Goal: Entertainment & Leisure: Consume media (video, audio)

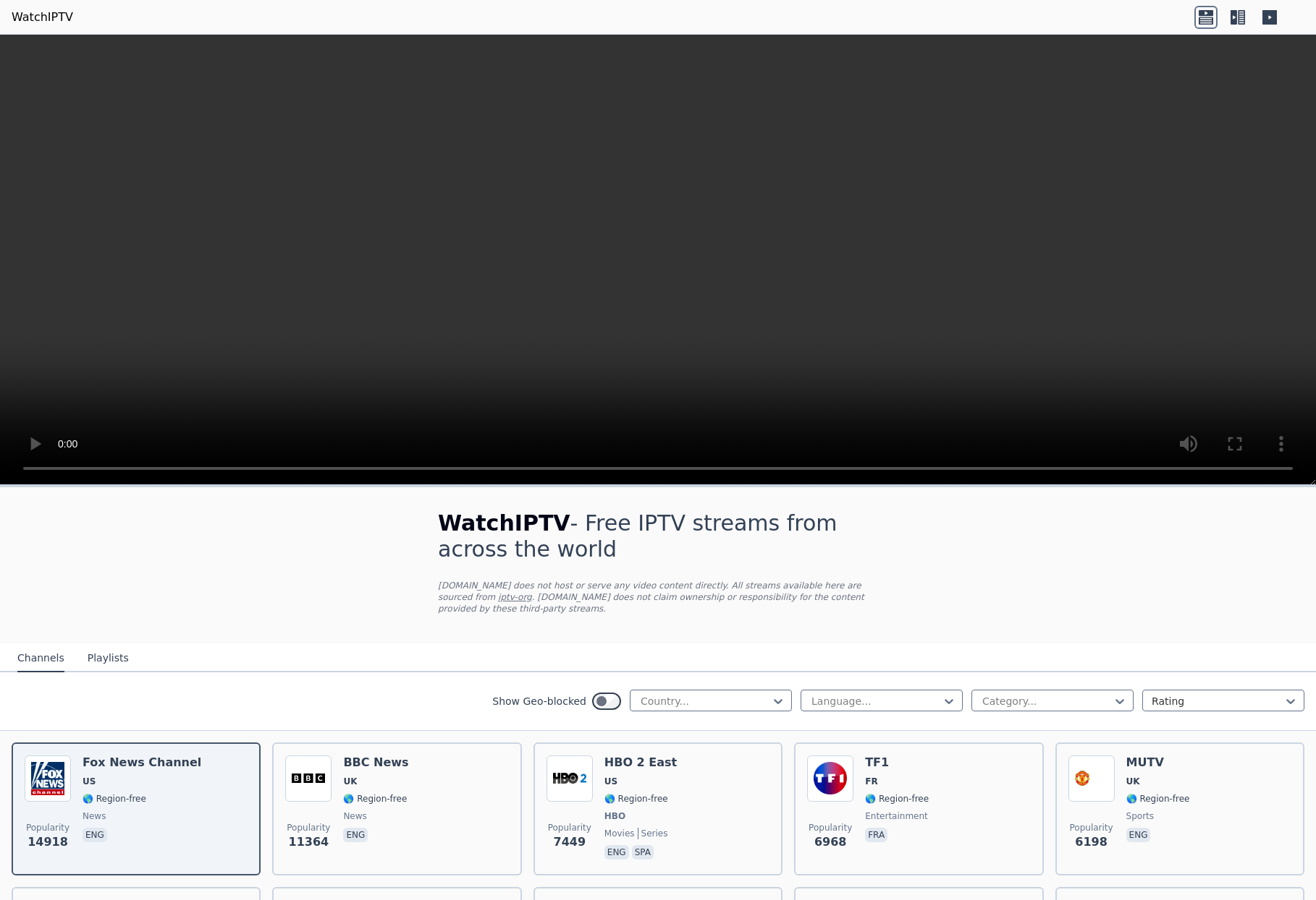
drag, startPoint x: 716, startPoint y: 260, endPoint x: 692, endPoint y: 260, distance: 24.0
click at [716, 260] on video at bounding box center [658, 260] width 1316 height 450
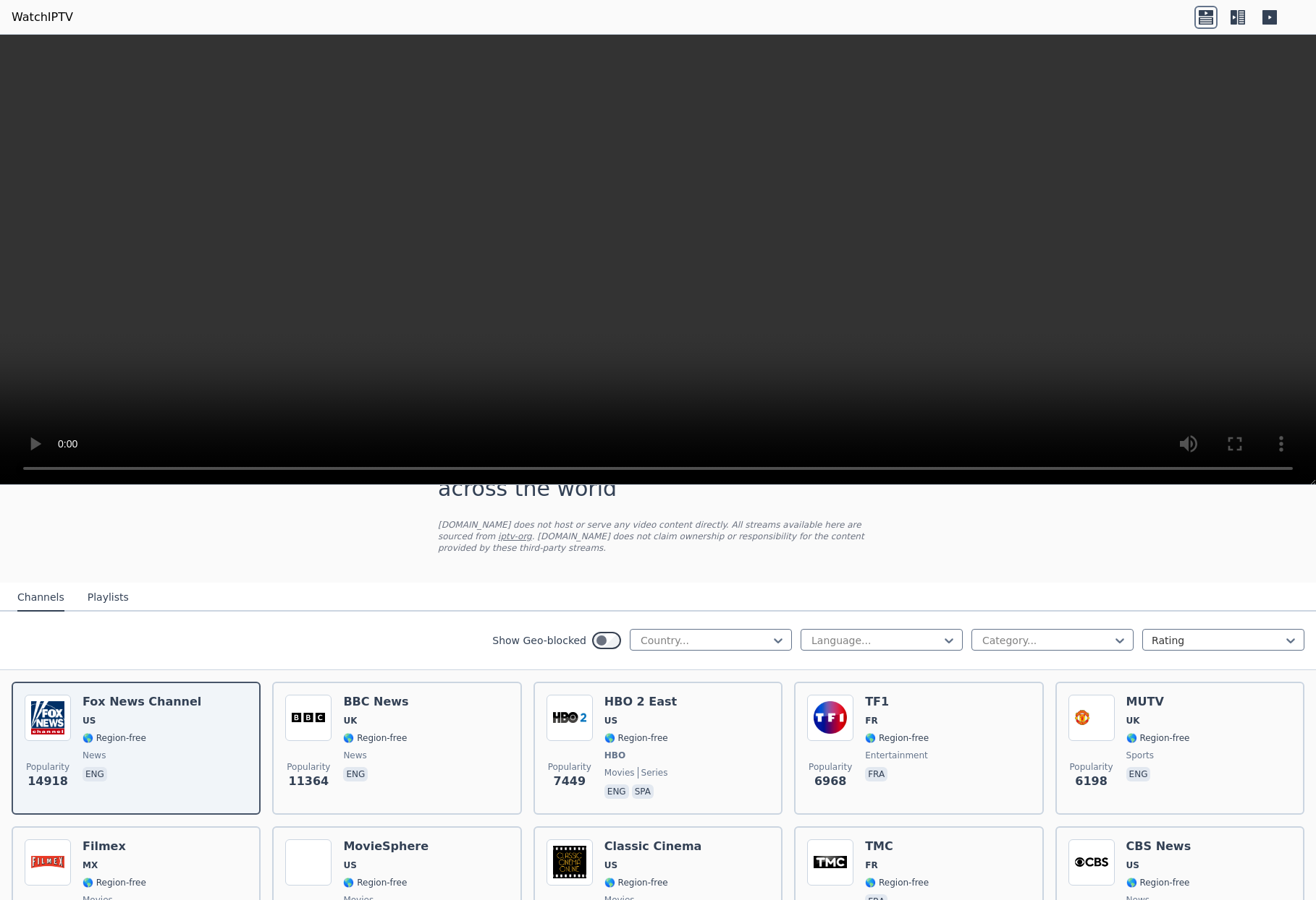
scroll to position [62, 0]
click at [111, 598] on button "Playlists" at bounding box center [108, 597] width 42 height 28
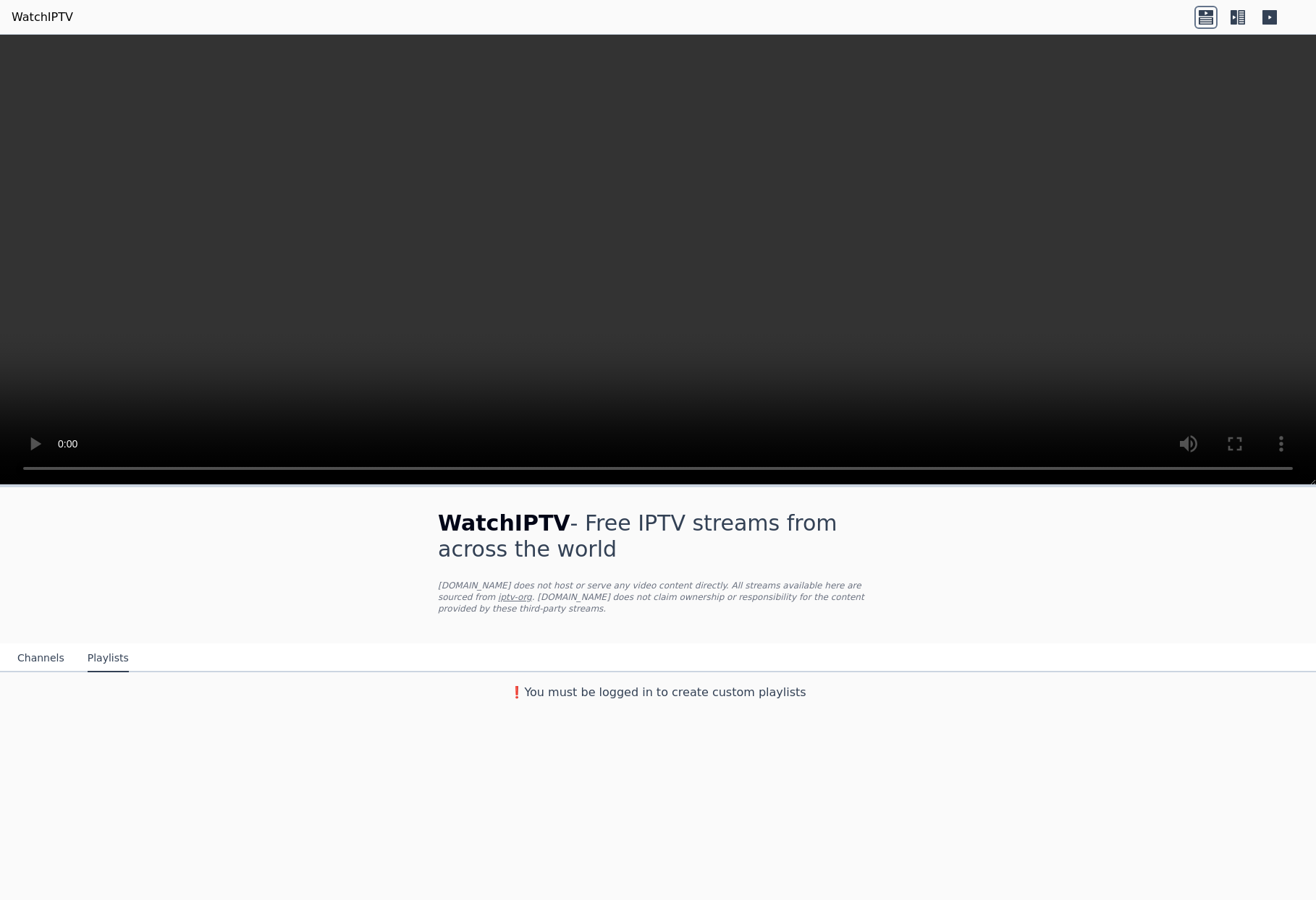
click at [54, 658] on button "Channels" at bounding box center [41, 659] width 47 height 28
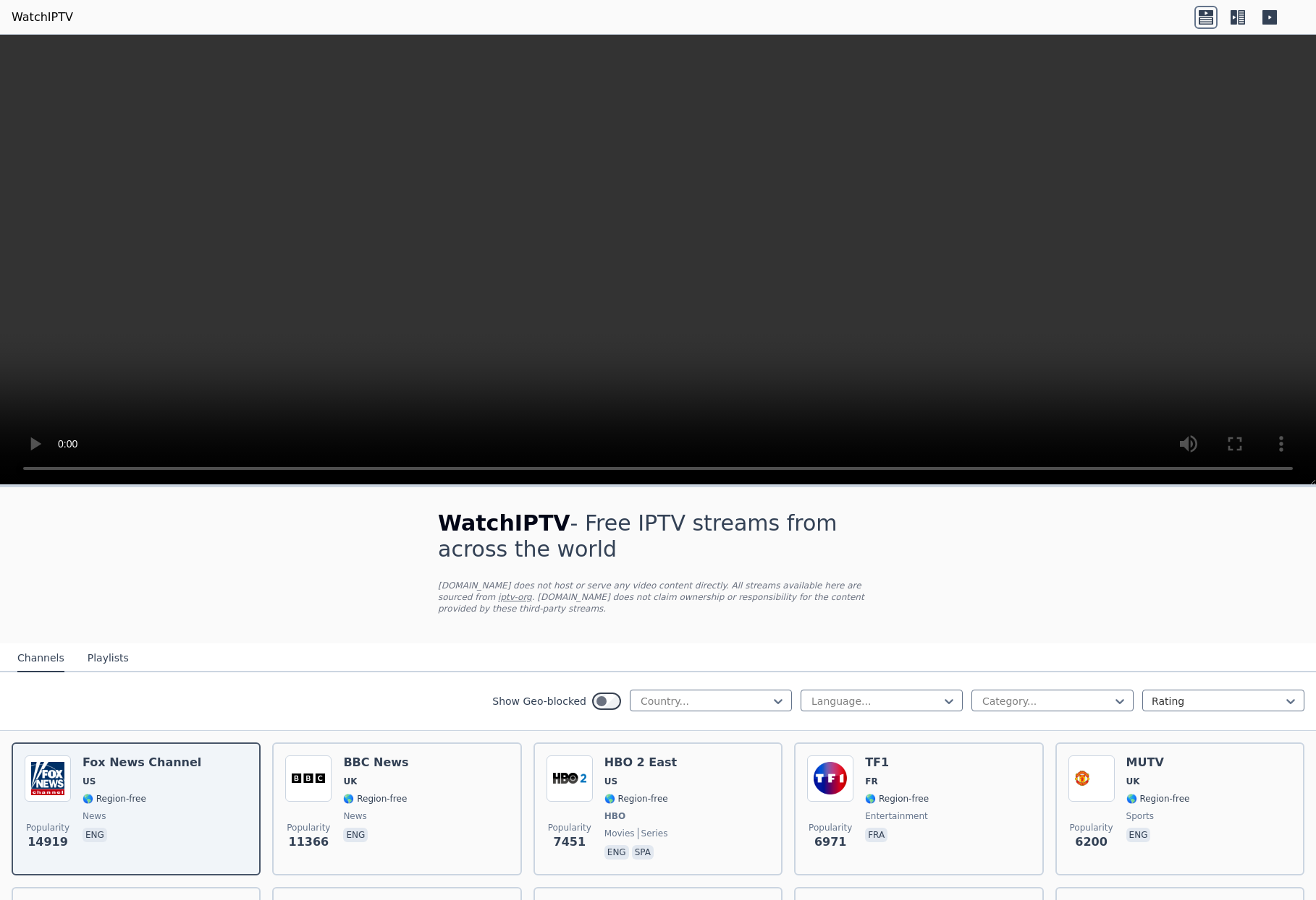
click at [1240, 18] on icon at bounding box center [1241, 18] width 7 height 15
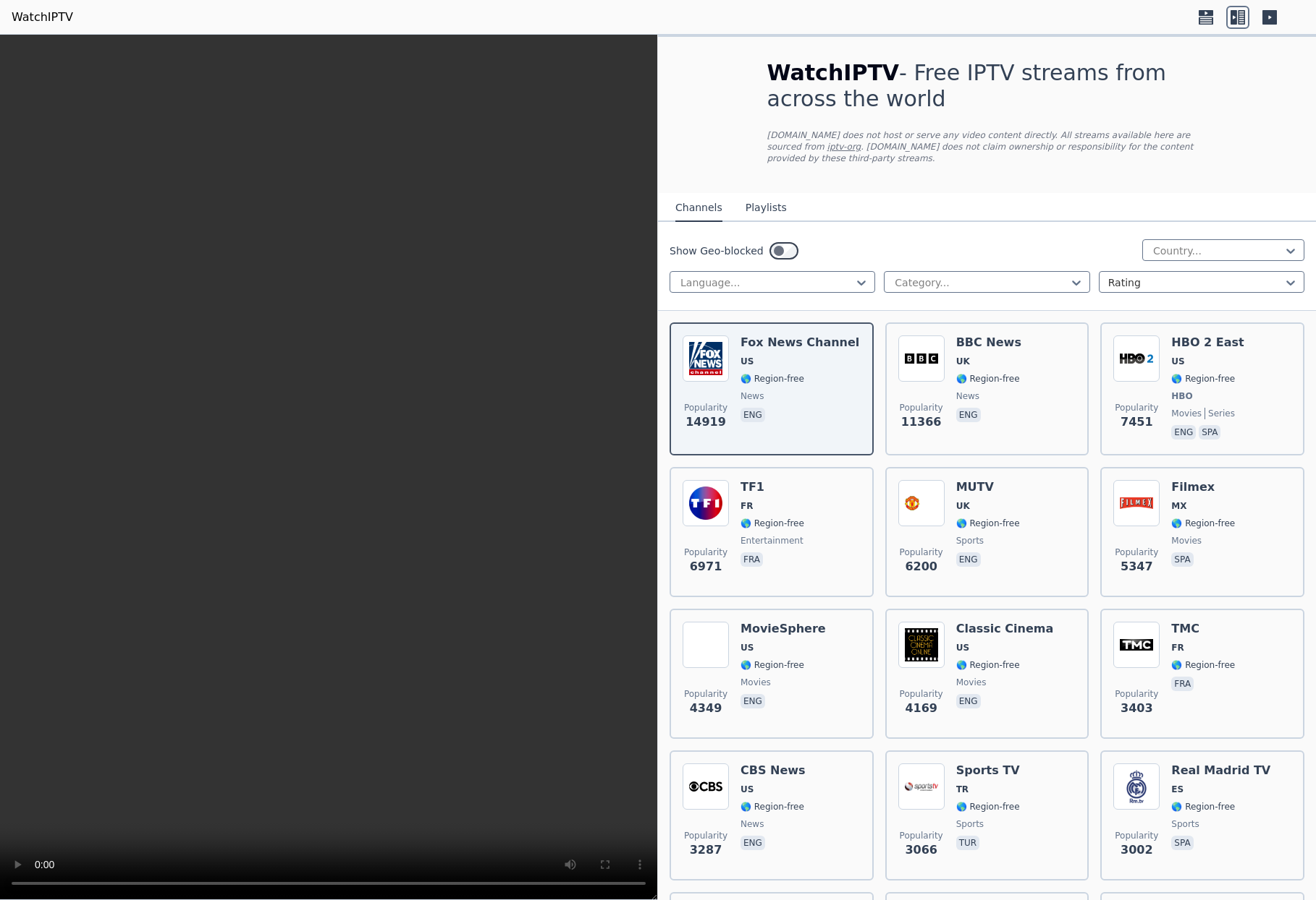
click at [1262, 18] on icon at bounding box center [1270, 18] width 15 height 15
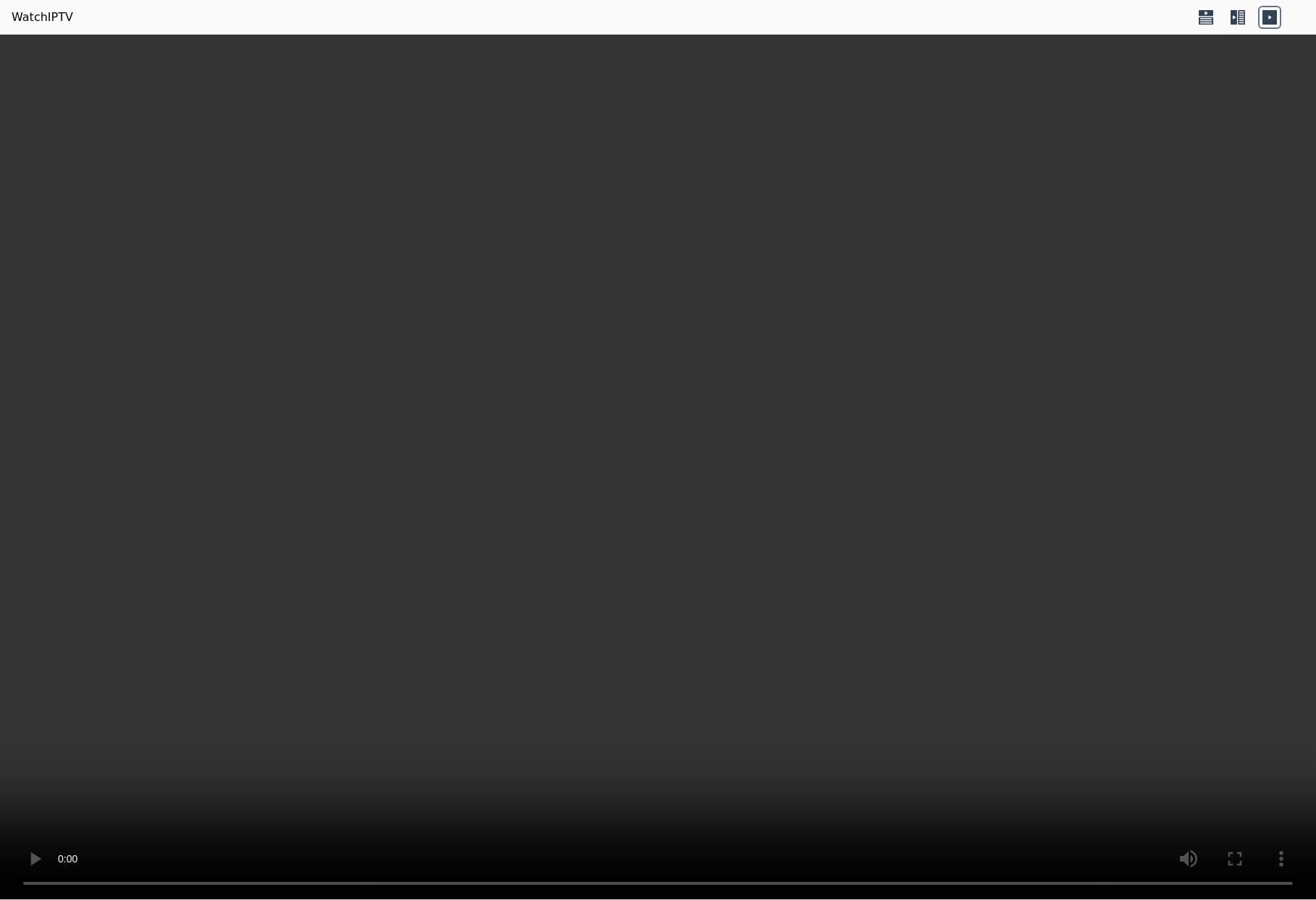
click at [1201, 17] on icon at bounding box center [1205, 17] width 23 height 23
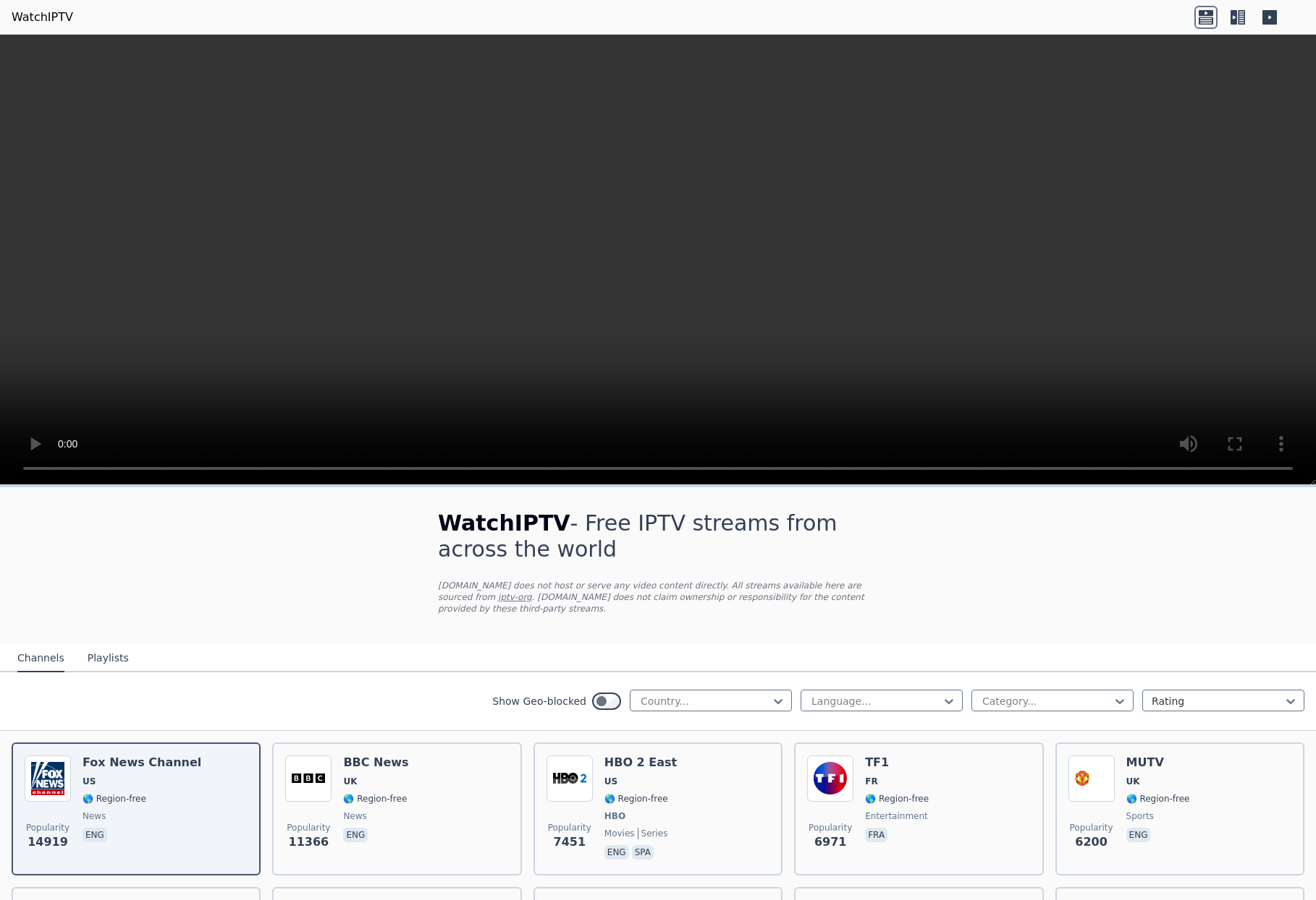
click at [52, 20] on link "WatchIPTV" at bounding box center [43, 17] width 61 height 18
drag, startPoint x: 119, startPoint y: 653, endPoint x: 139, endPoint y: 648, distance: 20.6
click at [119, 653] on button "Playlists" at bounding box center [108, 659] width 42 height 28
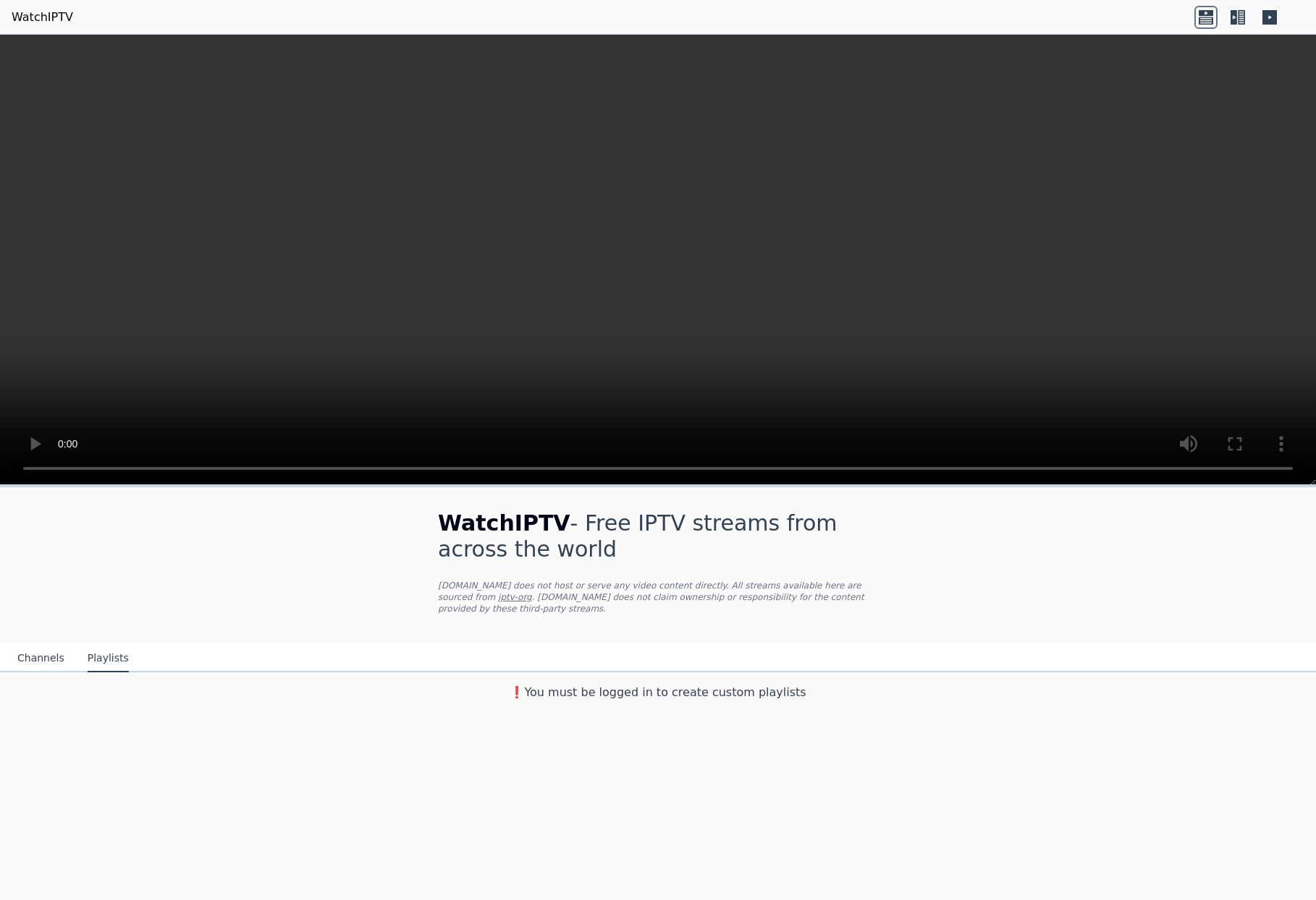
click at [685, 702] on div "❗️You must be logged in to create custom playlists" at bounding box center [658, 690] width 1316 height 35
click at [625, 688] on h3 "❗️You must be logged in to create custom playlists" at bounding box center [657, 693] width 486 height 18
click at [39, 15] on link "WatchIPTV" at bounding box center [43, 17] width 61 height 18
click at [36, 7] on header "WatchIPTV" at bounding box center [658, 18] width 1316 height 35
click at [35, 15] on link "WatchIPTV" at bounding box center [43, 17] width 61 height 18
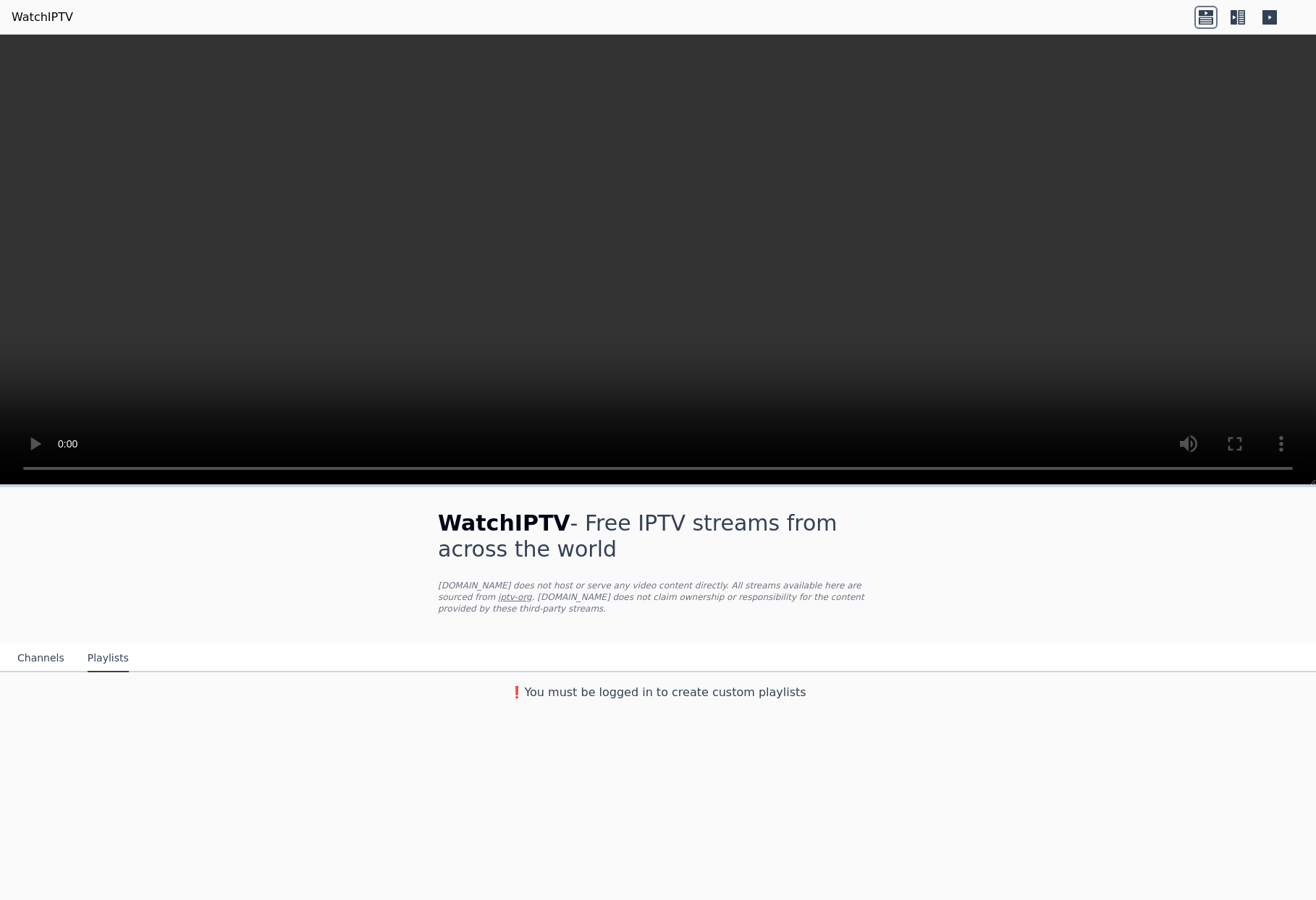
click at [35, 15] on link "WatchIPTV" at bounding box center [43, 17] width 61 height 18
click at [498, 596] on link "iptv-org" at bounding box center [515, 597] width 34 height 10
click at [39, 658] on button "Channels" at bounding box center [41, 659] width 47 height 28
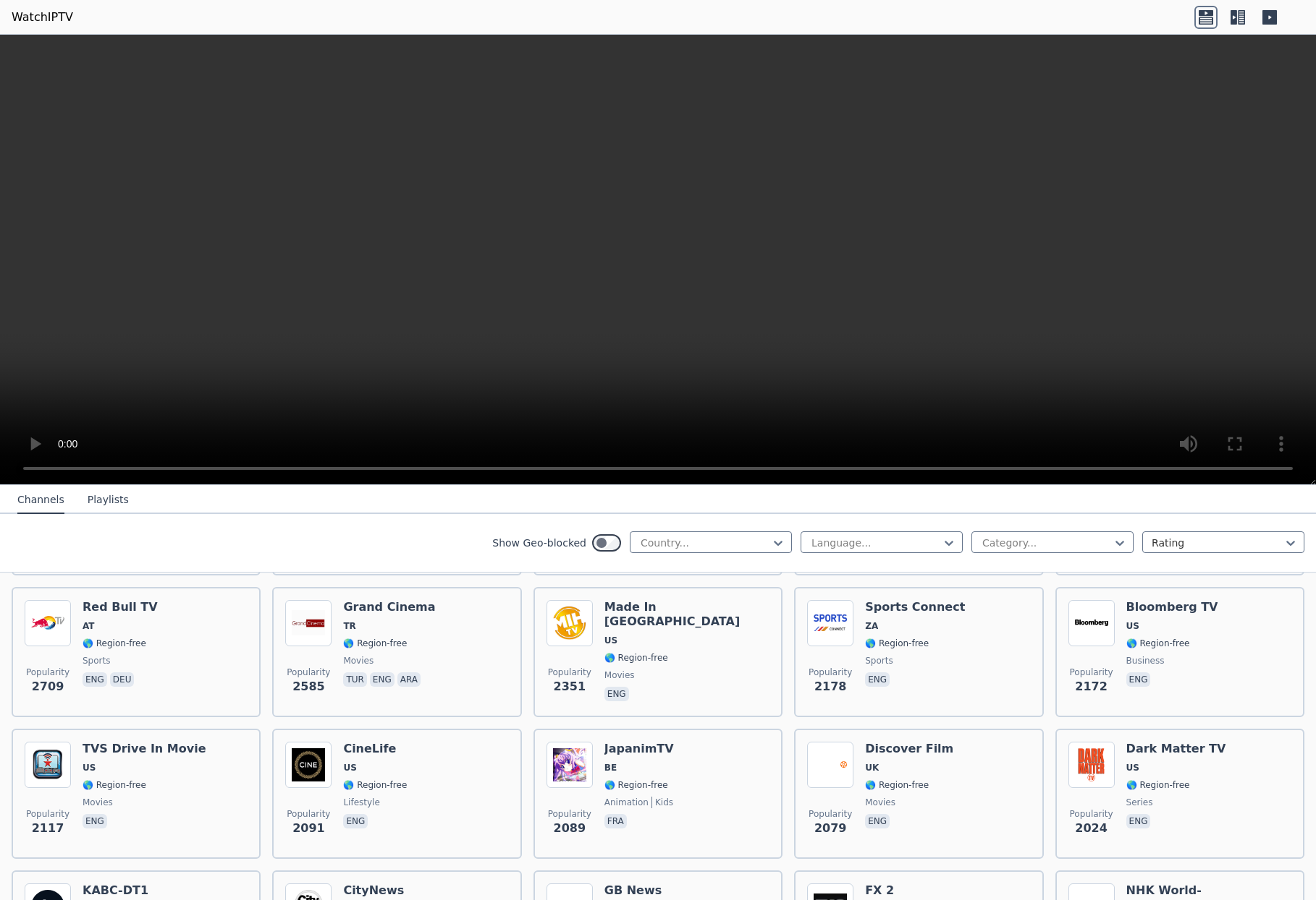
scroll to position [587, 0]
